Goal: Share content: Share content

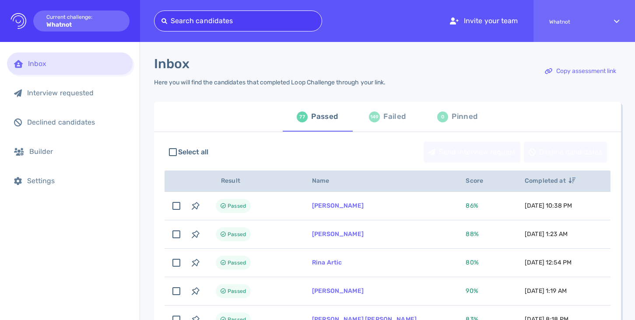
type input "[EMAIL_ADDRESS][DOMAIN_NAME]"
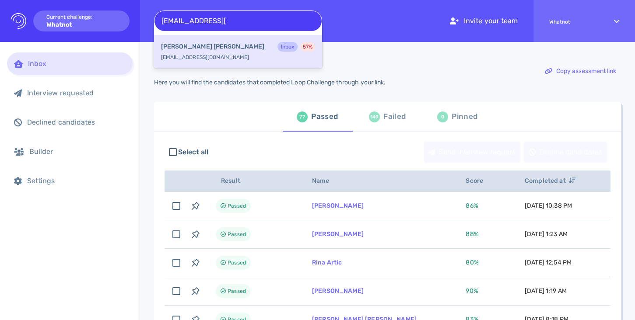
click at [230, 48] on div "[PERSON_NAME] Inbox 57 %" at bounding box center [238, 47] width 154 height 11
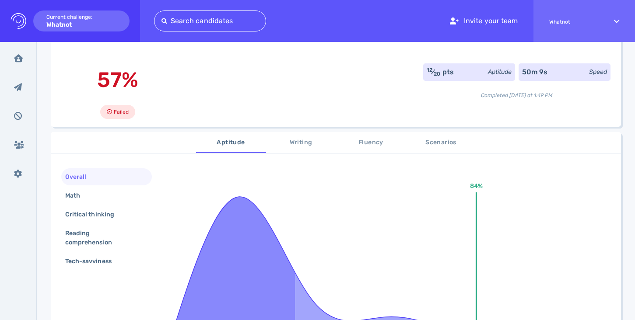
scroll to position [59, 0]
click at [436, 139] on span "Scenarios" at bounding box center [441, 143] width 60 height 11
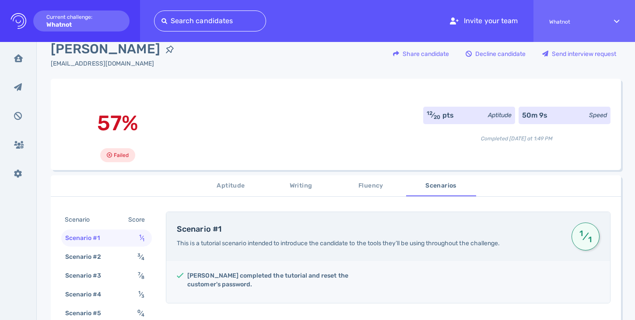
scroll to position [18, 0]
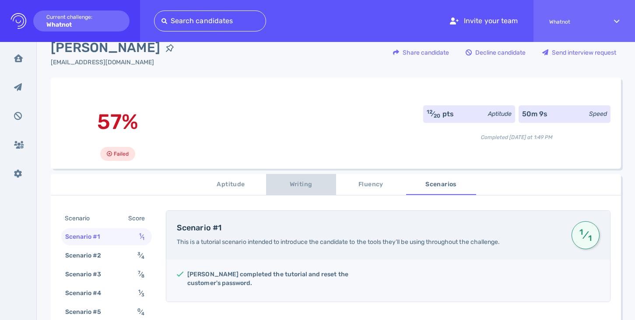
click at [291, 186] on span "Writing" at bounding box center [301, 184] width 60 height 11
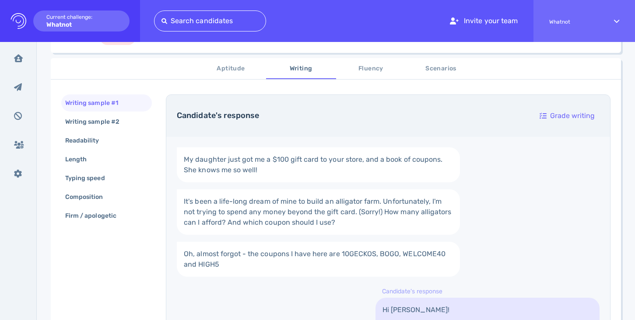
scroll to position [0, 0]
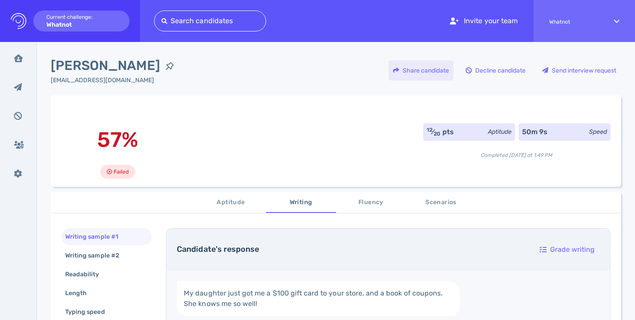
click at [434, 70] on div "Share candidate" at bounding box center [421, 70] width 65 height 20
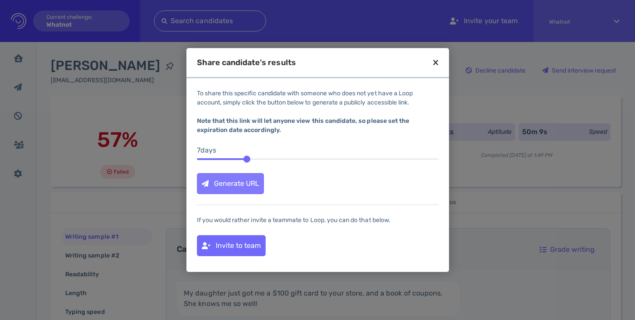
click at [250, 182] on div "Generate URL" at bounding box center [230, 184] width 66 height 20
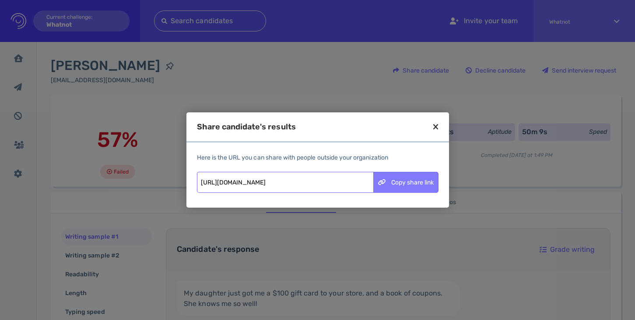
click at [403, 186] on div "Copy share link" at bounding box center [406, 182] width 64 height 20
click at [403, 189] on div "Copy share link" at bounding box center [406, 182] width 64 height 20
click at [436, 126] on icon at bounding box center [435, 127] width 5 height 8
